Goal: Information Seeking & Learning: Learn about a topic

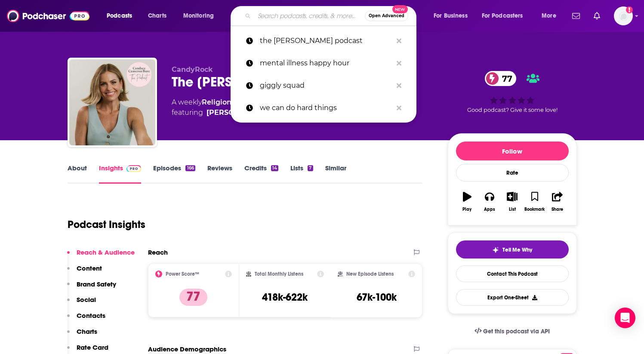
click at [276, 21] on input "Search podcasts, credits, & more..." at bounding box center [309, 16] width 111 height 14
paste input "Law & Crime: Crime Fix With [PERSON_NAME]"
type input "Law & Crime: Crime Fix With [PERSON_NAME]"
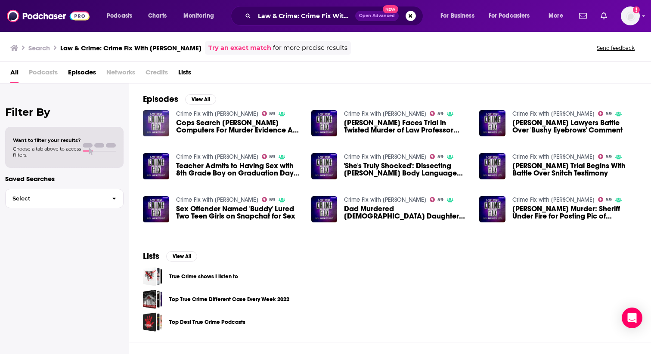
click at [154, 126] on img "Cops Search Donna Adelson's Computers For Murder Evidence As She Gets New Lawye…" at bounding box center [156, 123] width 26 height 26
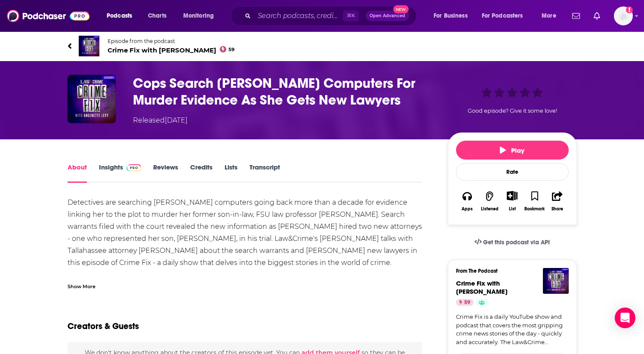
click at [106, 167] on link "Insights" at bounding box center [120, 173] width 43 height 20
